Goal: Task Accomplishment & Management: Use online tool/utility

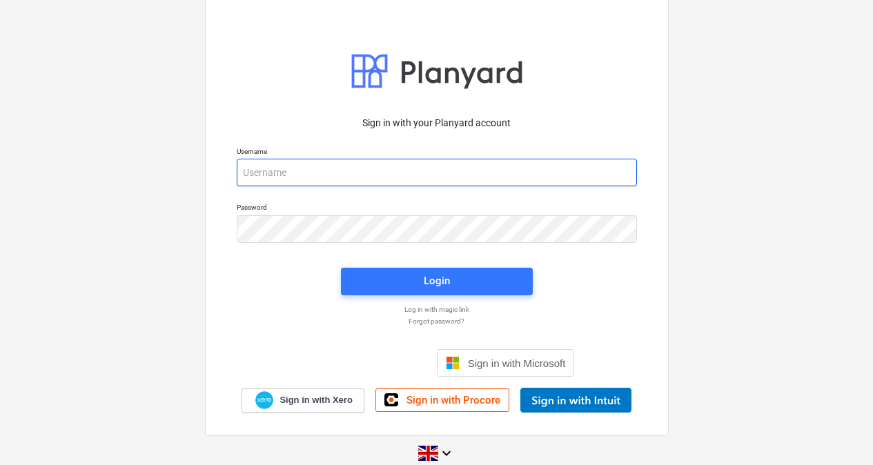
type input "[PERSON_NAME][EMAIL_ADDRESS][PERSON_NAME][DOMAIN_NAME]"
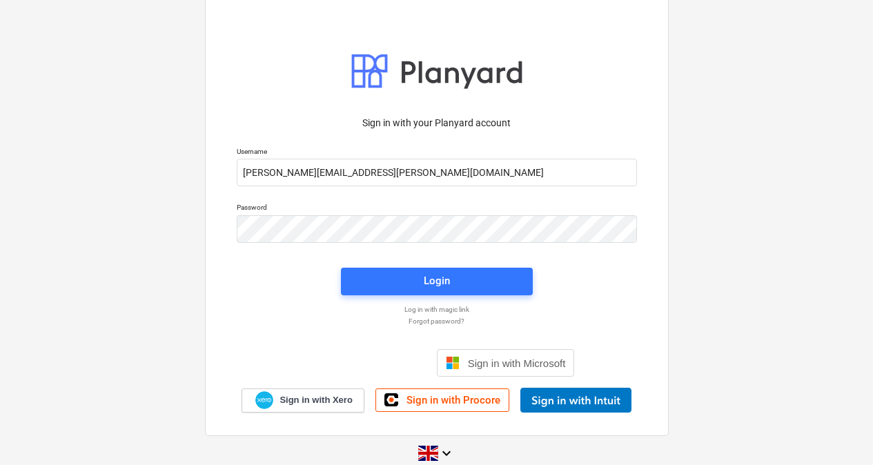
click at [439, 281] on div "Login" at bounding box center [437, 281] width 26 height 18
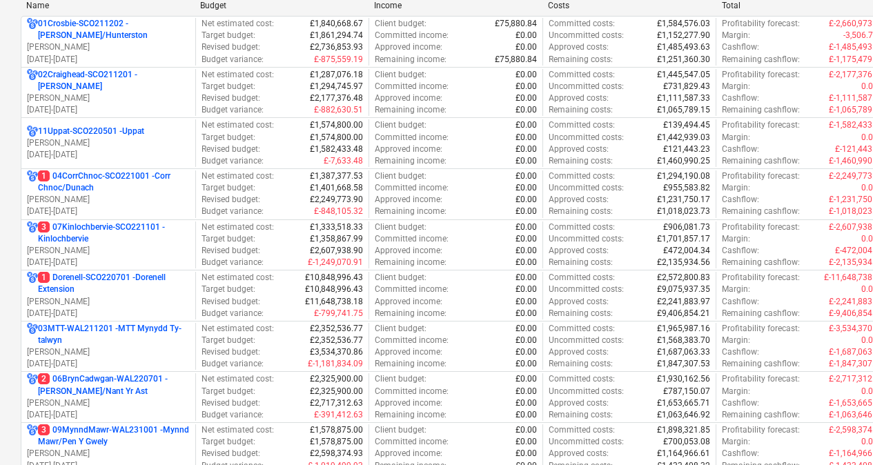
scroll to position [190, 0]
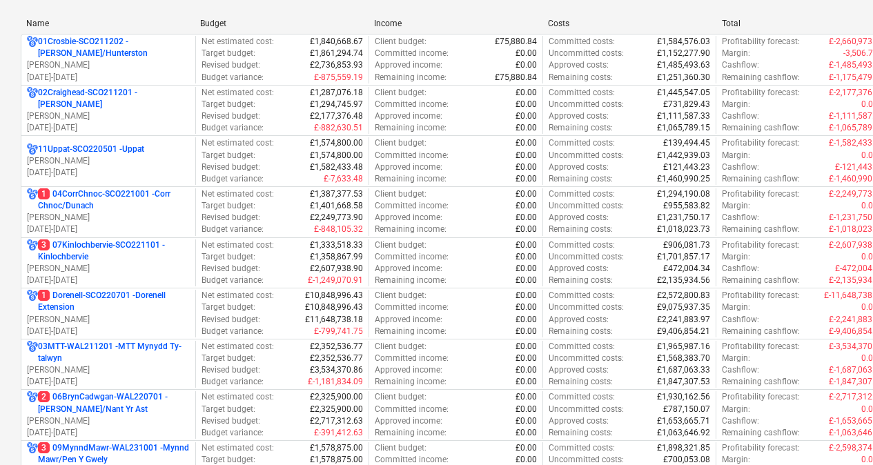
click at [115, 256] on p "3 07Kinlochbervie-SCO221101 - Kinlochbervie" at bounding box center [114, 251] width 152 height 23
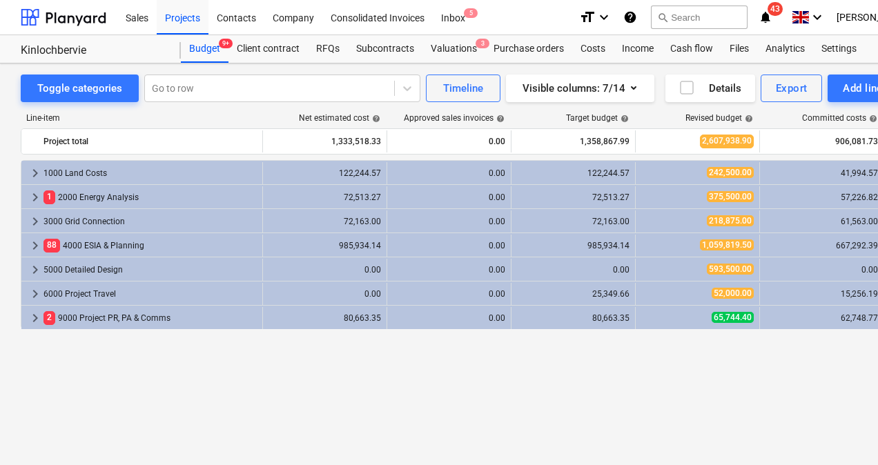
click at [587, 43] on div "Costs" at bounding box center [592, 49] width 41 height 28
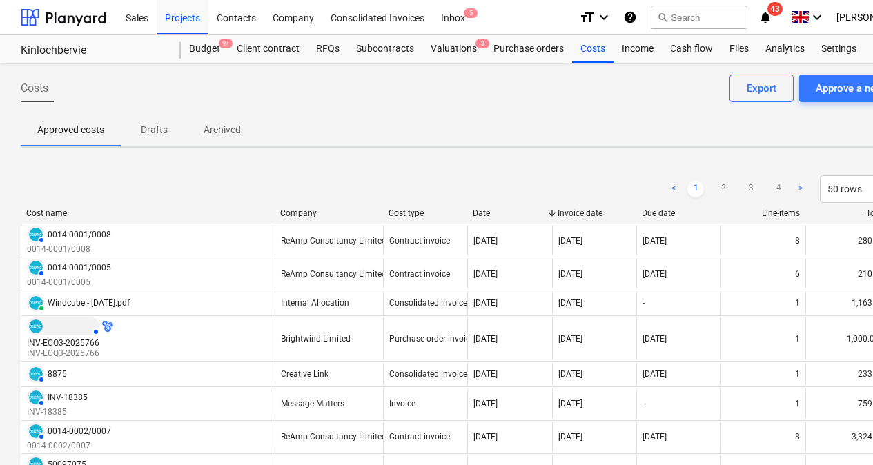
click at [837, 77] on button "Approve a new cost" at bounding box center [861, 89] width 124 height 28
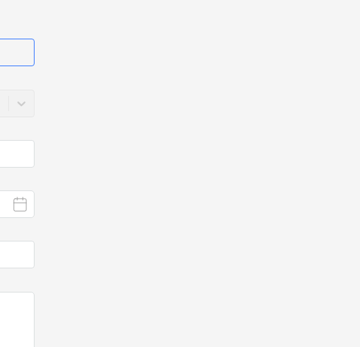
scroll to position [0, 585]
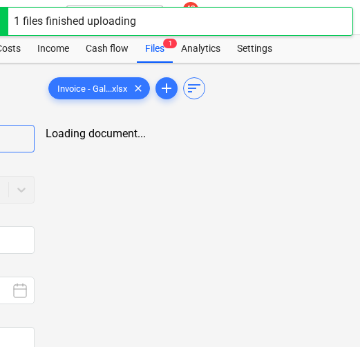
type input "Invoice - Galileo 002 25.xlsx"
